Goal: Task Accomplishment & Management: Manage account settings

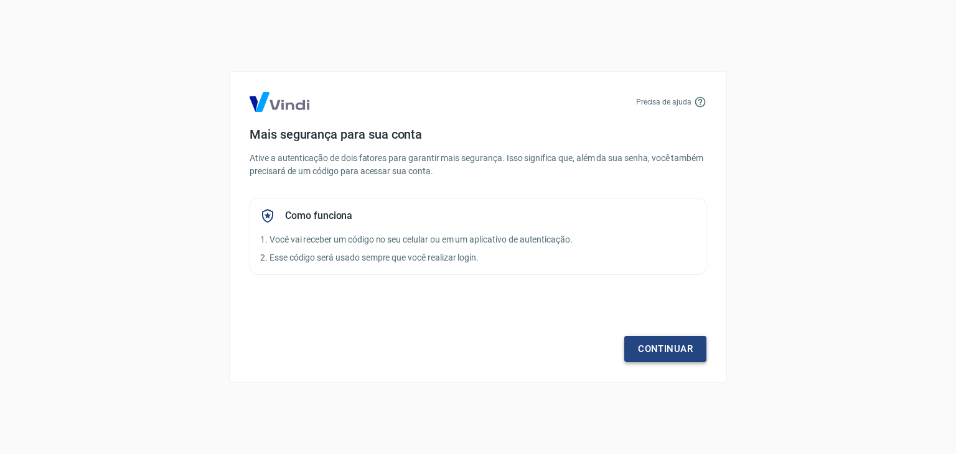
click at [663, 349] on link "Continuar" at bounding box center [665, 349] width 82 height 26
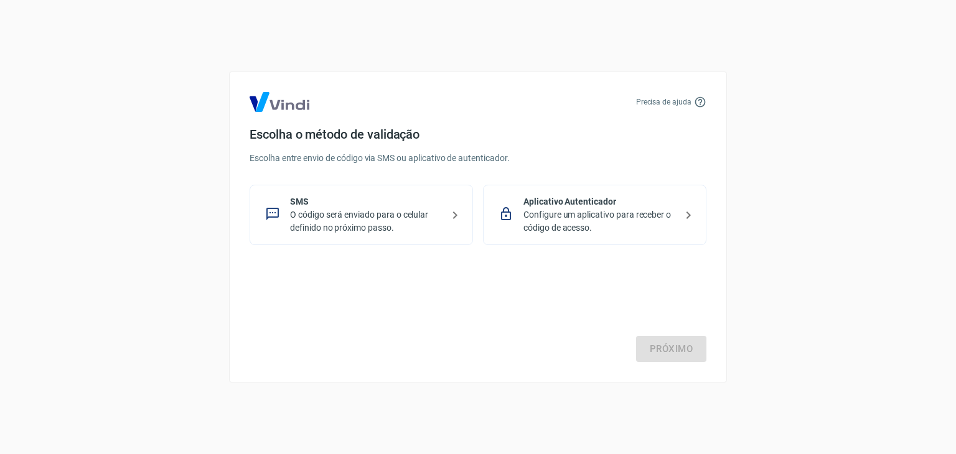
click at [418, 212] on p "O código será enviado para o celular definido no próximo passo." at bounding box center [366, 221] width 152 height 26
click at [680, 349] on link "Próximo" at bounding box center [671, 349] width 70 height 26
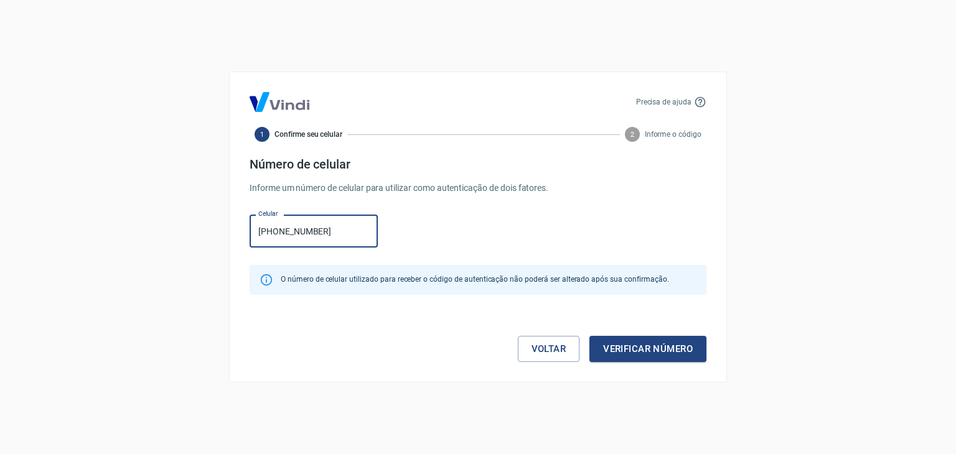
click at [277, 230] on input "(49) 9911-4481" at bounding box center [314, 231] width 128 height 33
type input "(49) 99911-4481"
click at [442, 240] on div "Celular (49) 99911-4481 Celular" at bounding box center [478, 230] width 457 height 40
click at [645, 351] on button "Verificar número" at bounding box center [647, 349] width 117 height 26
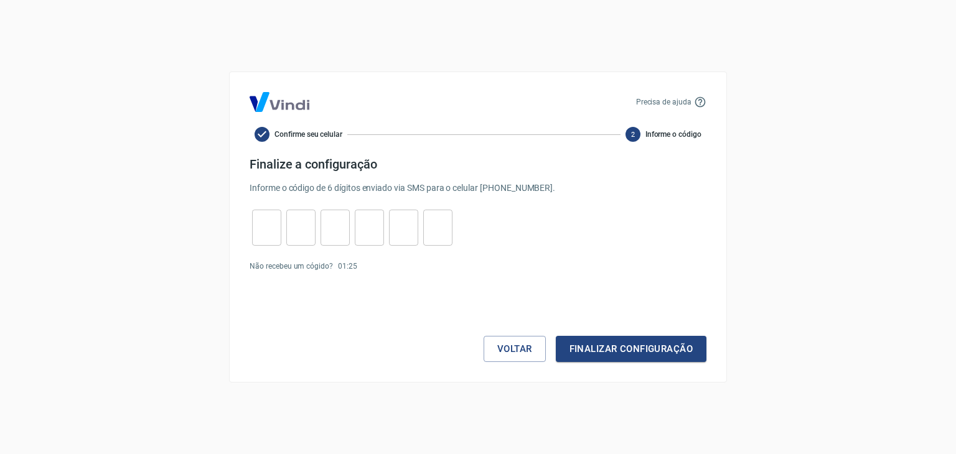
click at [281, 223] on div "​ ​ ​ ​ ​ ​" at bounding box center [352, 228] width 205 height 36
click at [274, 223] on input "tel" at bounding box center [266, 228] width 29 height 27
type input "8"
type input "6"
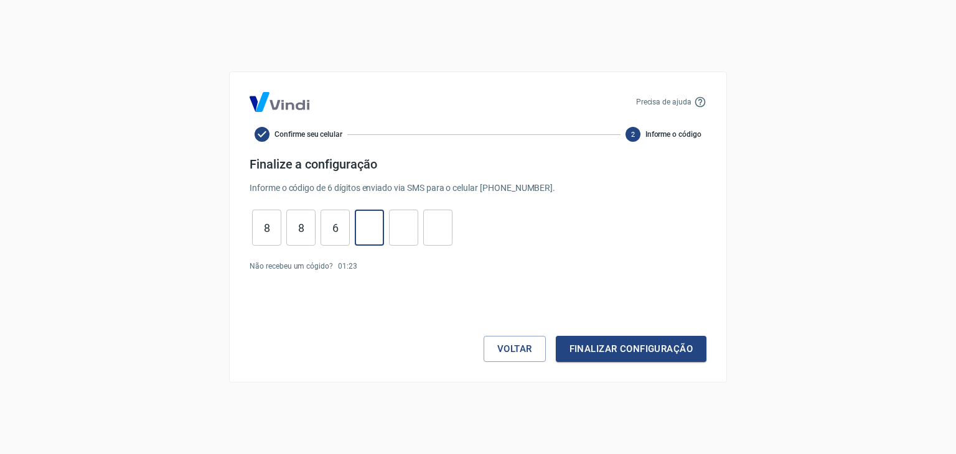
type input "0"
type input "1"
type input "6"
click at [644, 343] on button "Finalizar configuração" at bounding box center [631, 349] width 151 height 26
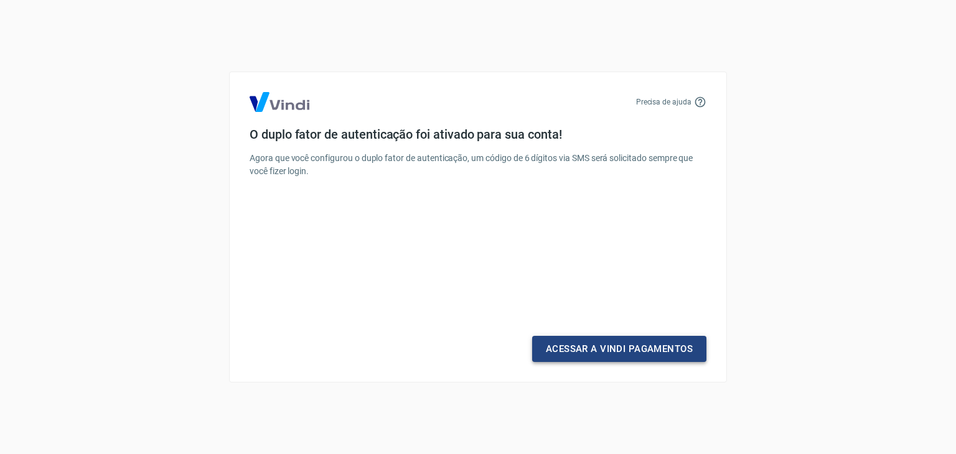
click at [620, 345] on link "Acessar a Vindi Pagamentos" at bounding box center [619, 349] width 174 height 26
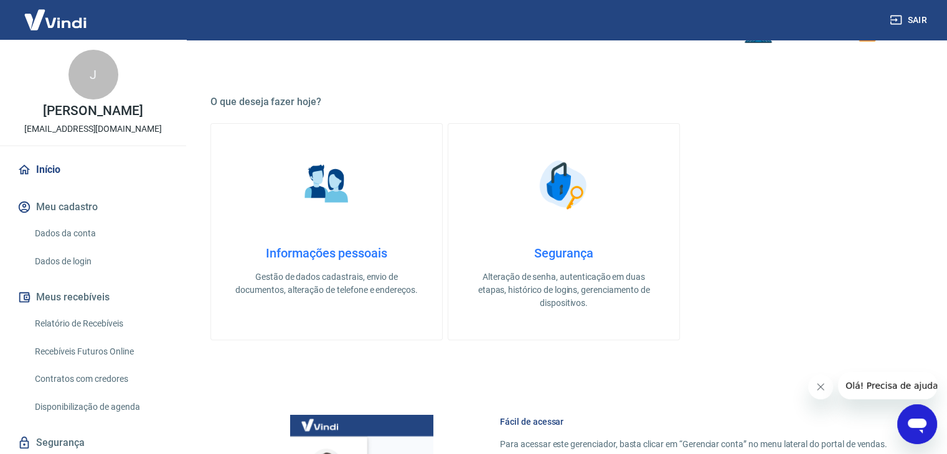
scroll to position [311, 0]
click at [62, 230] on link "Dados da conta" at bounding box center [100, 234] width 141 height 26
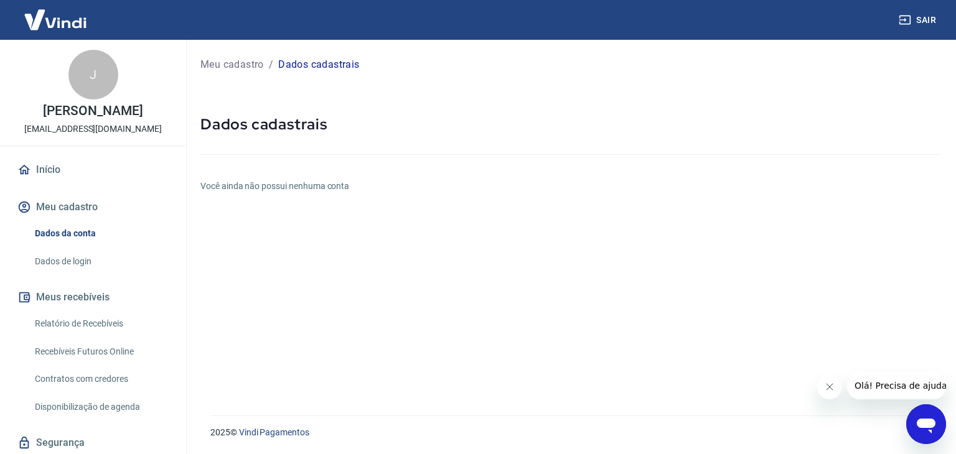
click at [72, 262] on link "Dados de login" at bounding box center [100, 262] width 141 height 26
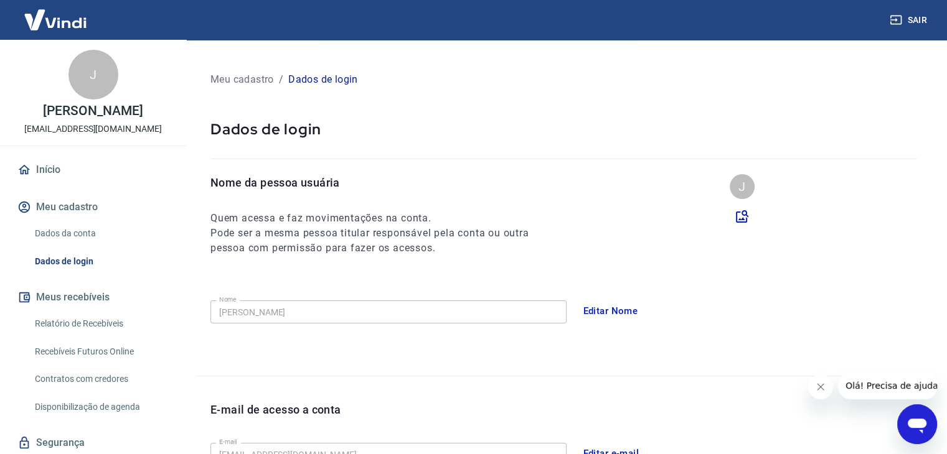
click at [88, 324] on link "Relatório de Recebíveis" at bounding box center [100, 324] width 141 height 26
click at [616, 313] on button "Editar Nome" at bounding box center [610, 311] width 68 height 26
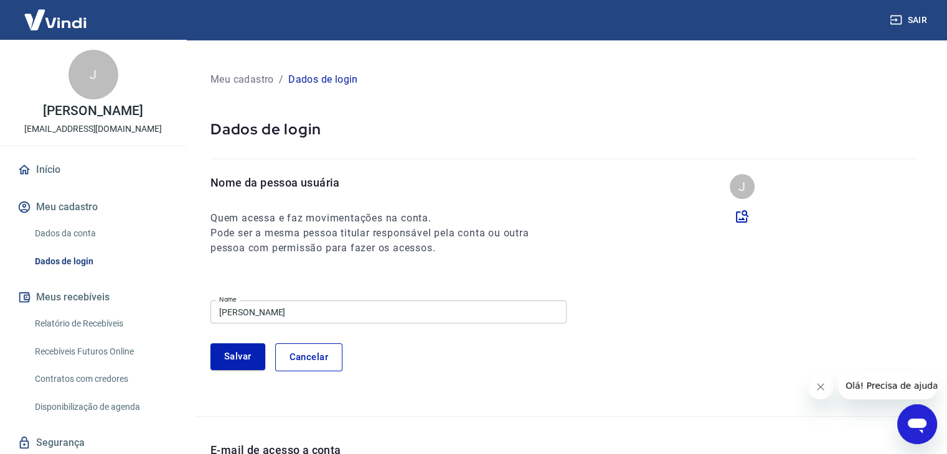
drag, startPoint x: 246, startPoint y: 314, endPoint x: 138, endPoint y: 297, distance: 109.6
click at [148, 300] on div "Sair J Juliano Vedana Neto contatocarnivoro@gmail.com Início Meu cadastro Dados…" at bounding box center [473, 227] width 947 height 454
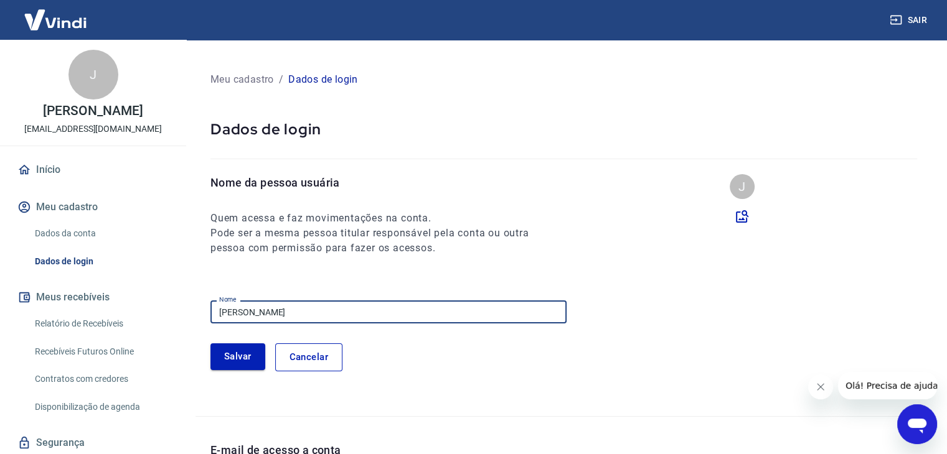
type input "Rodrigo Vedana Neto"
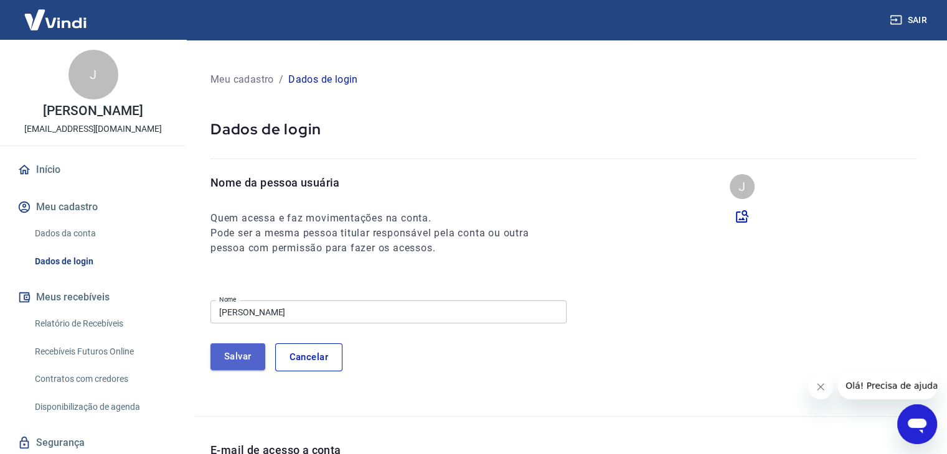
click at [235, 363] on button "Salvar" at bounding box center [237, 357] width 55 height 26
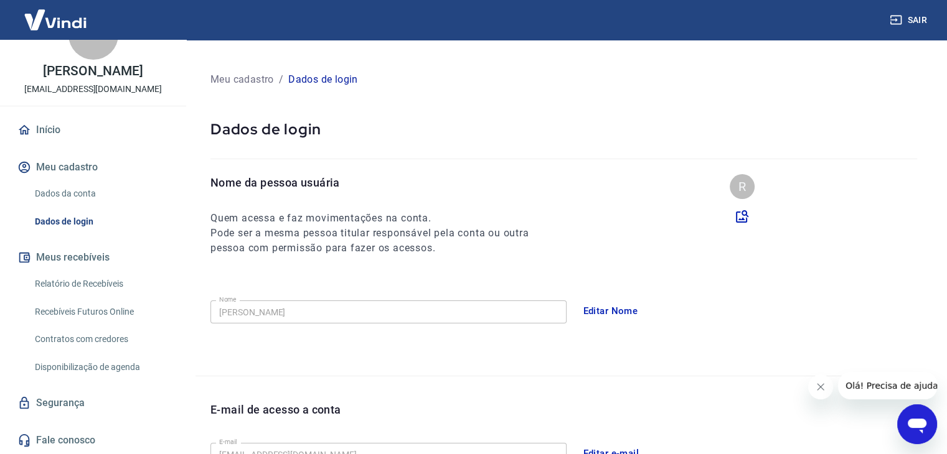
click at [82, 194] on link "Dados da conta" at bounding box center [100, 194] width 141 height 26
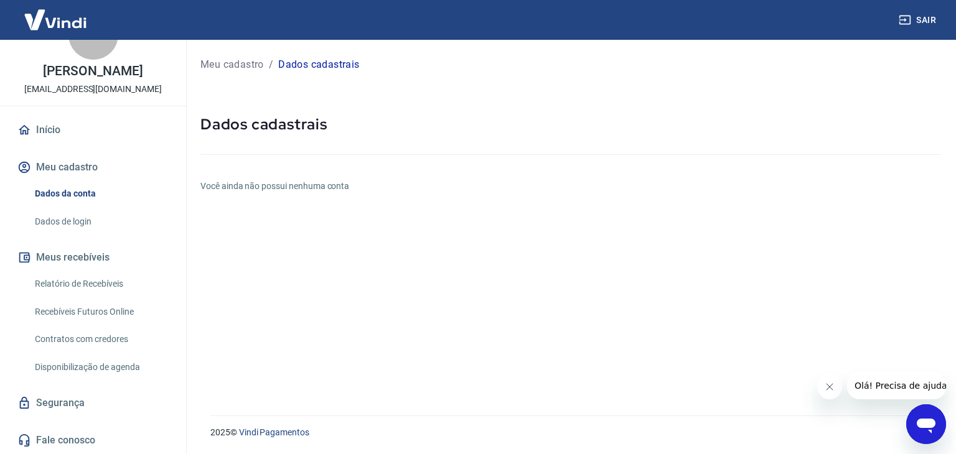
click at [834, 386] on button "Fechar mensagem da empresa" at bounding box center [828, 387] width 25 height 25
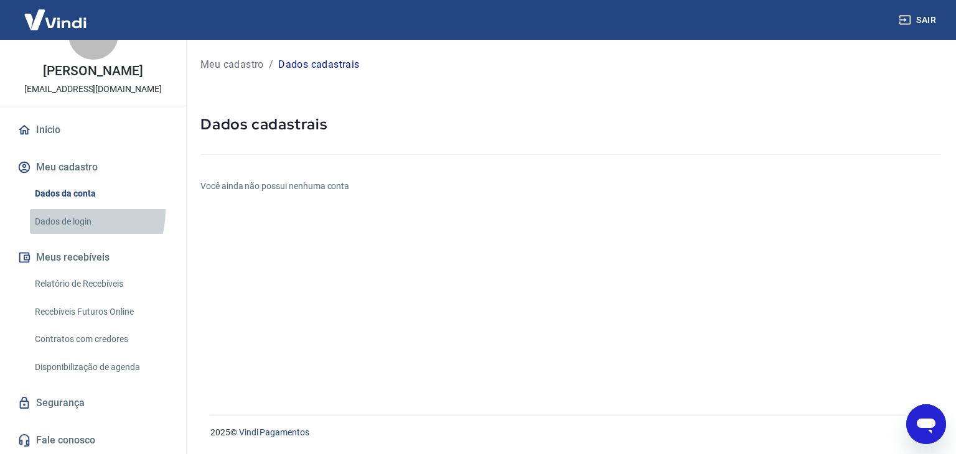
click at [71, 210] on link "Dados de login" at bounding box center [100, 222] width 141 height 26
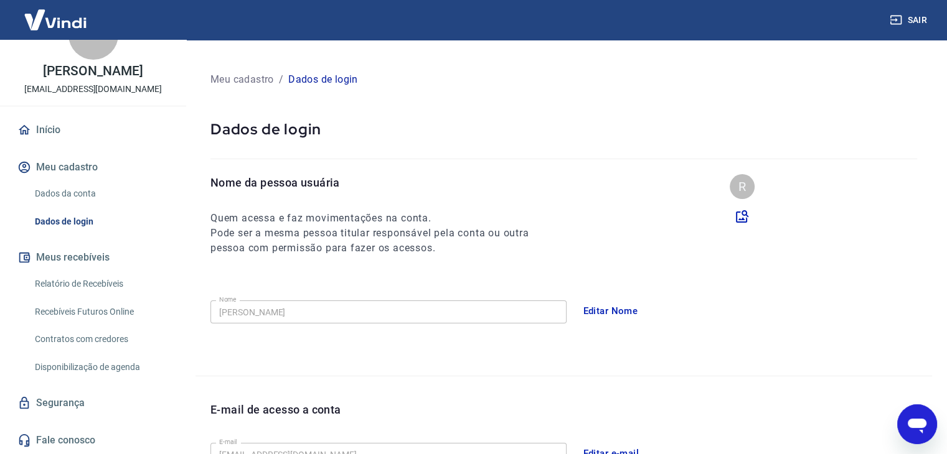
click at [68, 192] on link "Dados da conta" at bounding box center [100, 194] width 141 height 26
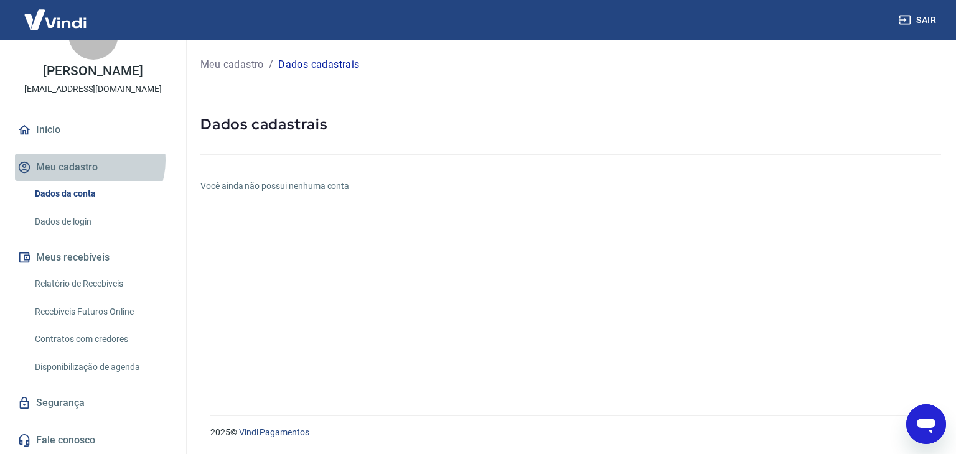
click at [88, 161] on button "Meu cadastro" at bounding box center [93, 167] width 156 height 27
click at [49, 125] on link "Início" at bounding box center [93, 129] width 156 height 27
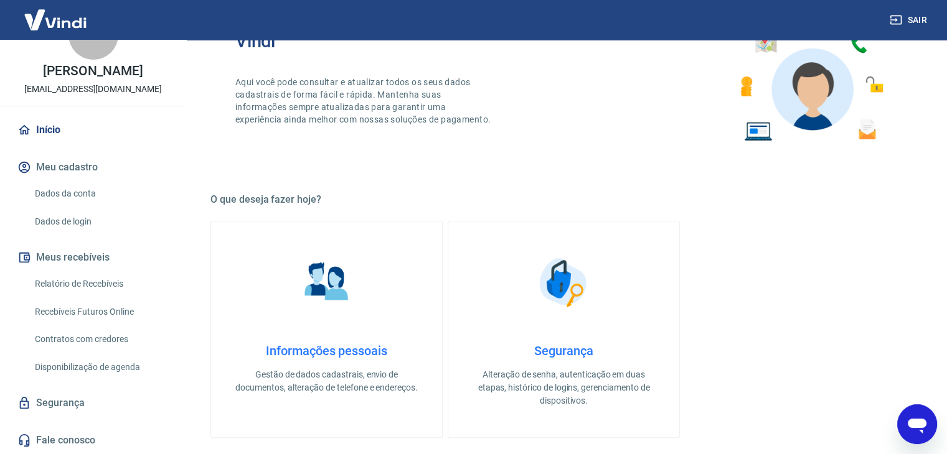
scroll to position [35, 0]
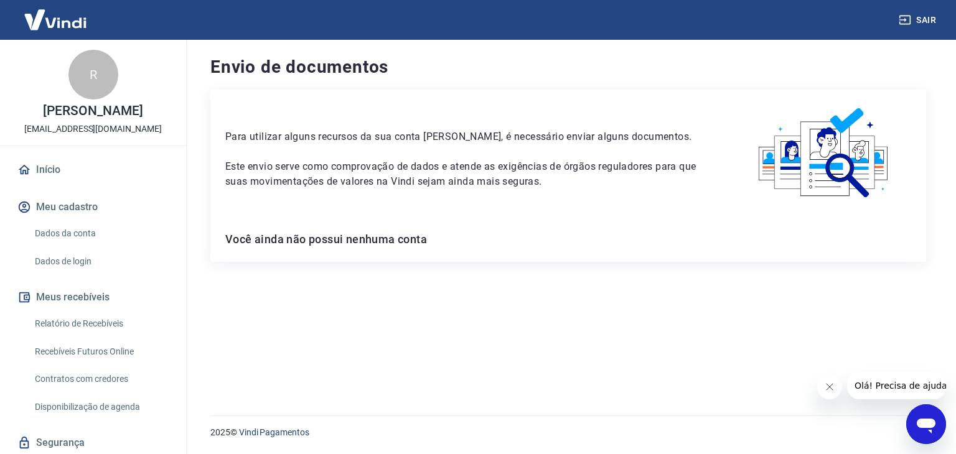
click at [825, 390] on icon "Fechar mensagem da empresa" at bounding box center [829, 387] width 10 height 10
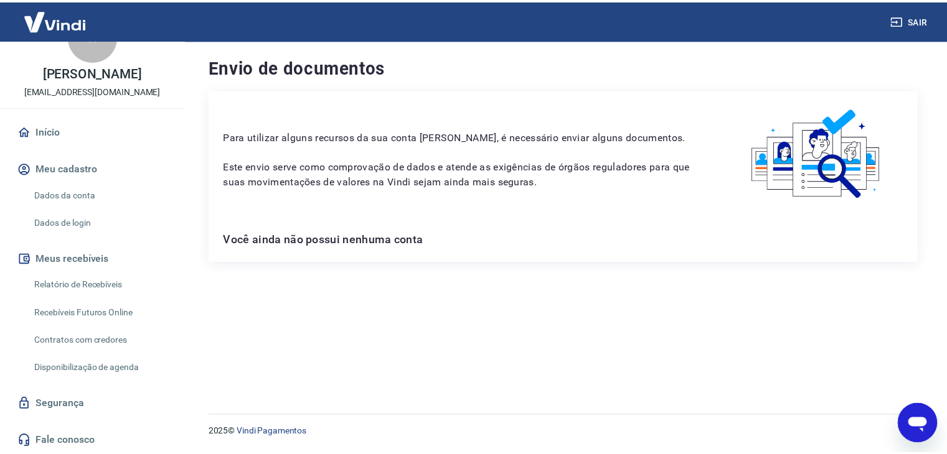
scroll to position [40, 0]
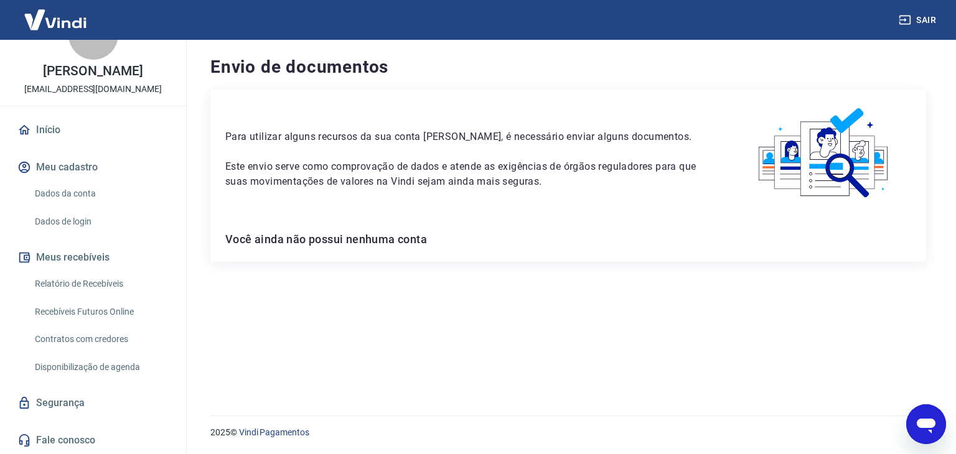
click at [93, 80] on div "R Rodrigo Vedana Neto contatocarnivoro@gmail.com" at bounding box center [93, 53] width 186 height 106
click at [50, 197] on link "Dados da conta" at bounding box center [100, 194] width 141 height 26
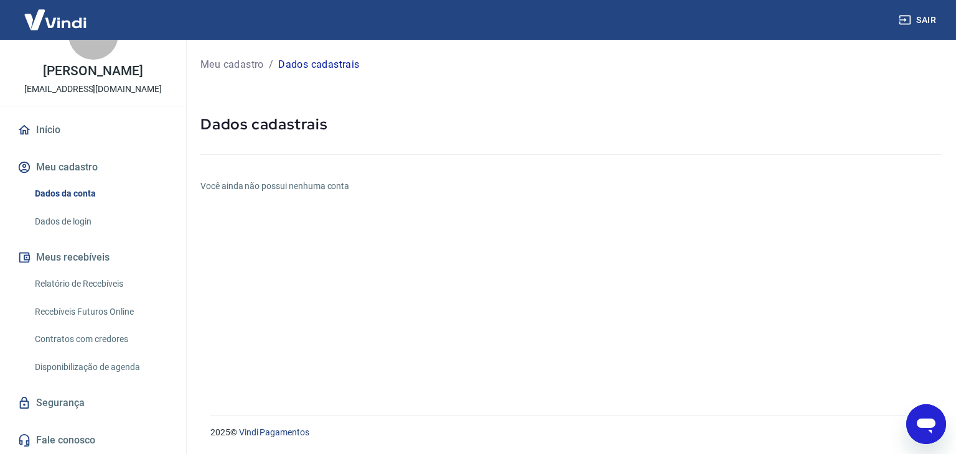
click at [72, 217] on link "Dados de login" at bounding box center [100, 222] width 141 height 26
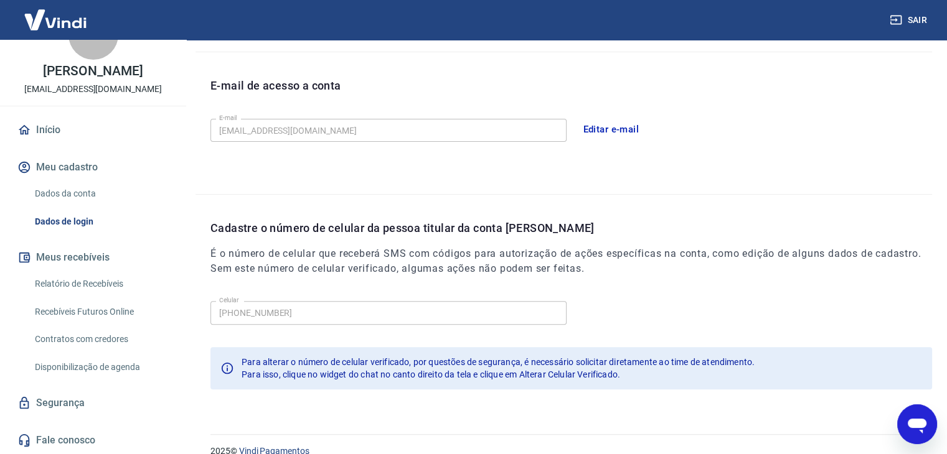
scroll to position [342, 0]
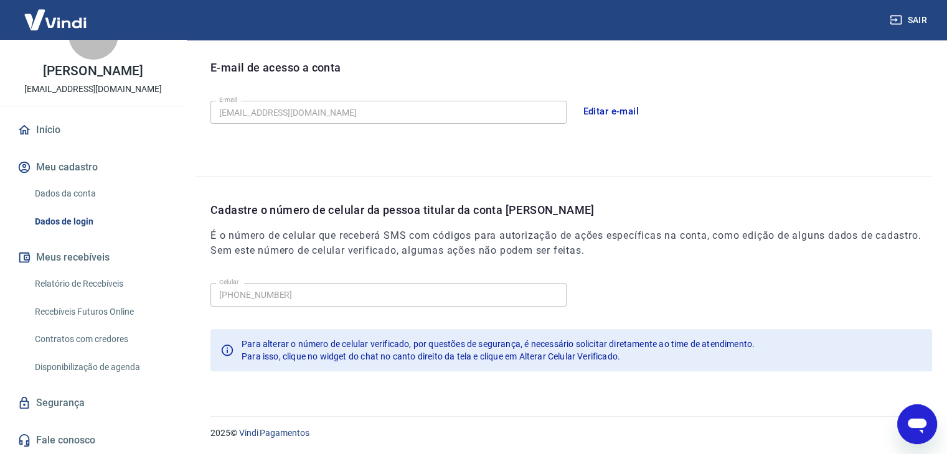
click at [100, 342] on link "Contratos com credores" at bounding box center [100, 340] width 141 height 26
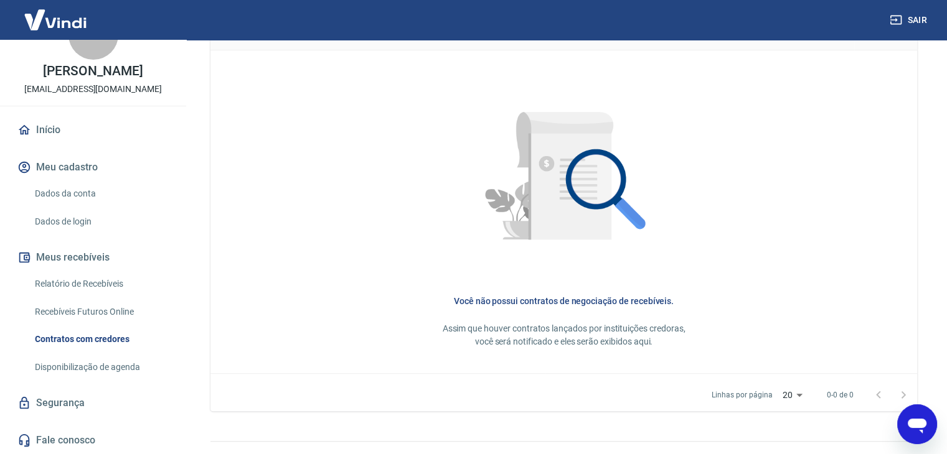
scroll to position [559, 0]
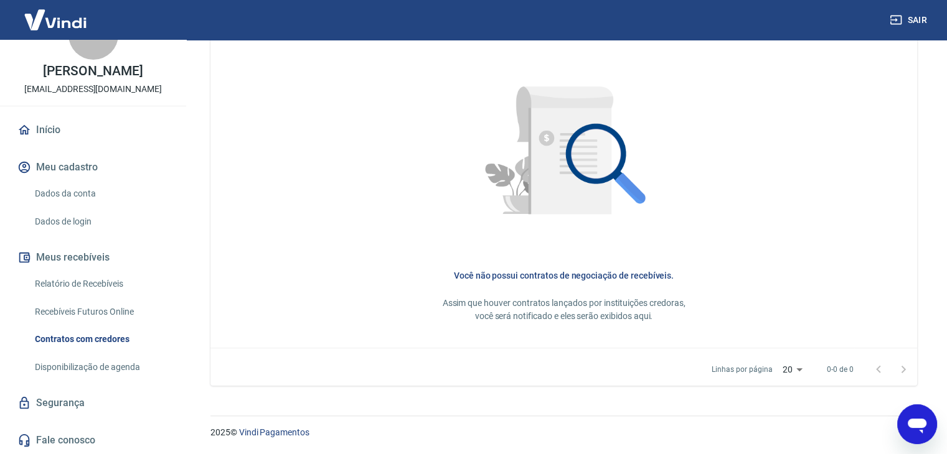
click at [83, 363] on link "Disponibilização de agenda" at bounding box center [100, 368] width 141 height 26
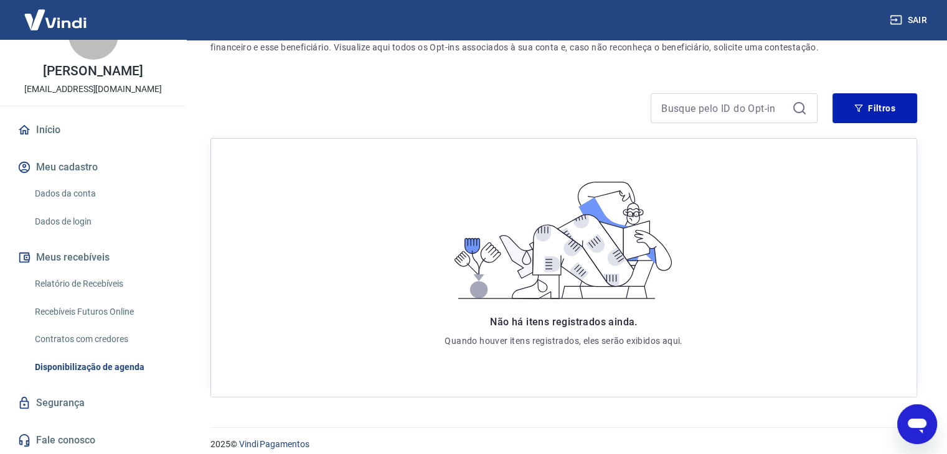
scroll to position [146, 0]
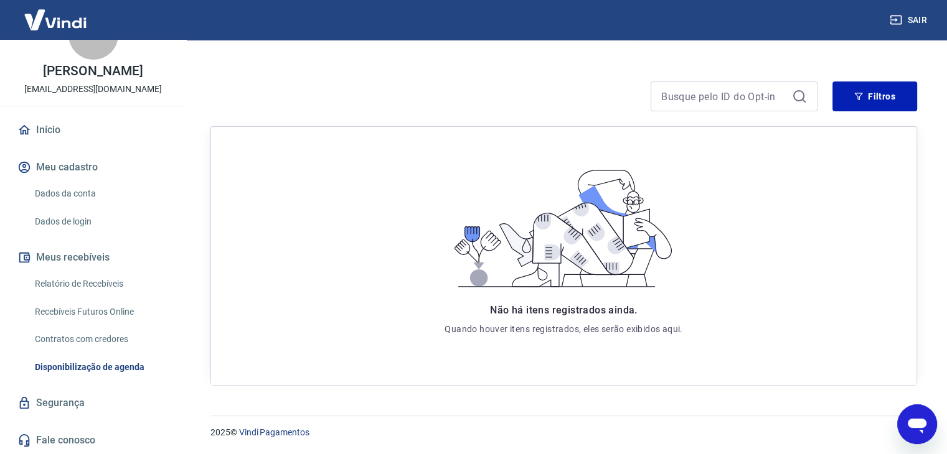
click at [77, 411] on link "Segurança" at bounding box center [93, 403] width 156 height 27
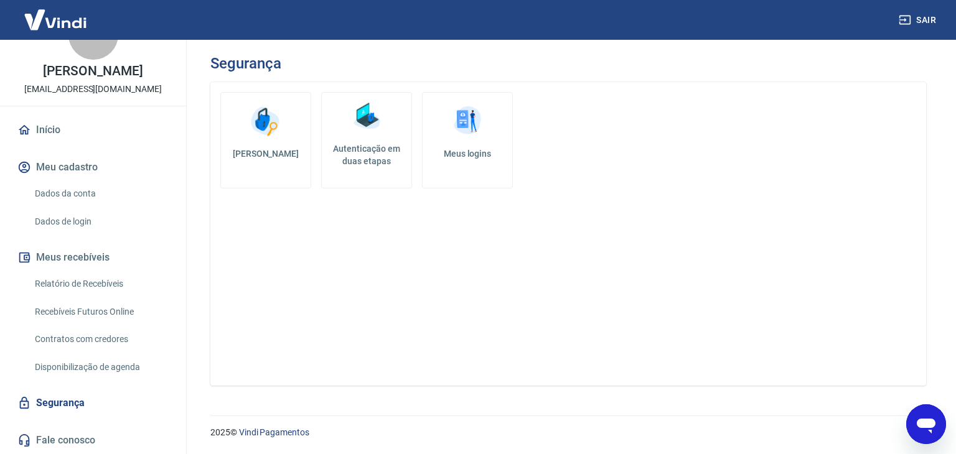
click at [482, 134] on img at bounding box center [467, 121] width 37 height 37
